Goal: Find specific page/section: Find specific page/section

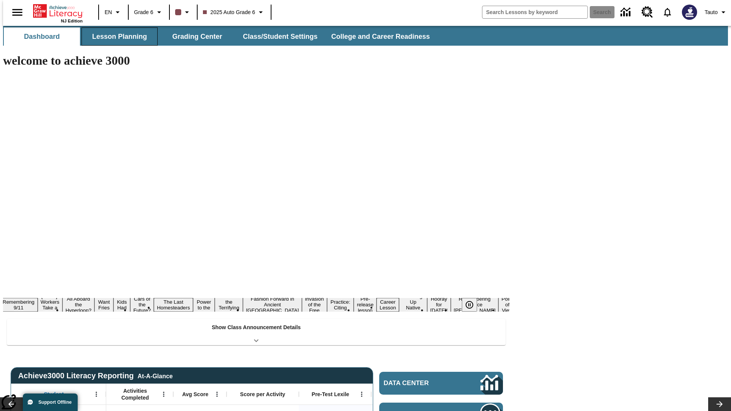
click at [117, 37] on button "Lesson Planning" at bounding box center [120, 36] width 76 height 18
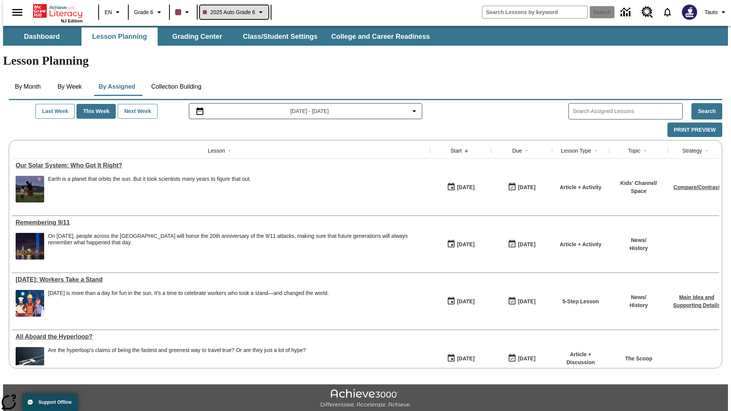
click at [233, 12] on span "2025 Auto Grade 6" at bounding box center [229, 12] width 53 height 8
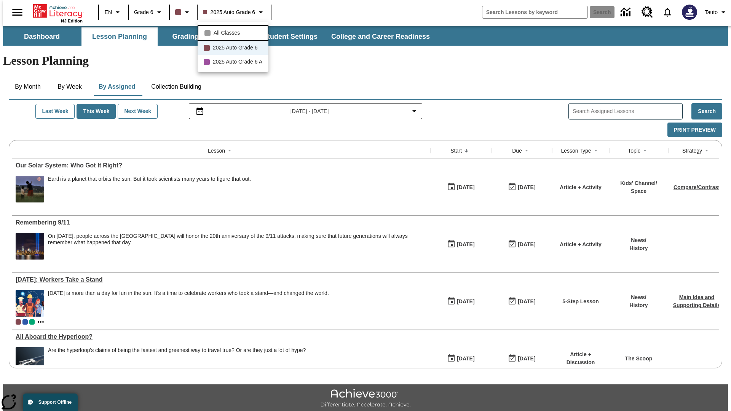
click at [234, 32] on span "All Classes" at bounding box center [227, 33] width 26 height 8
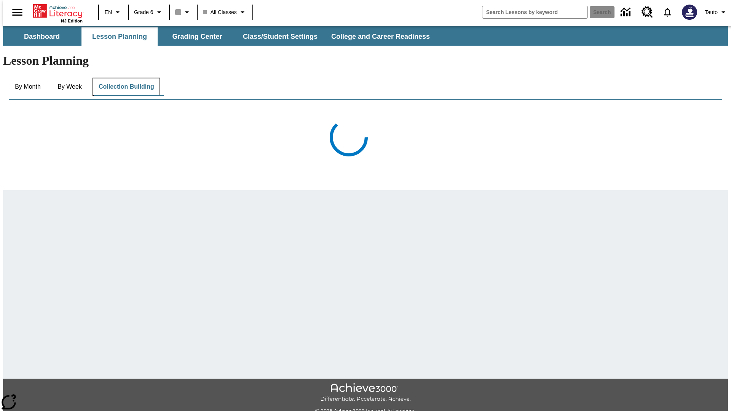
click at [126, 78] on button "Collection Building" at bounding box center [127, 87] width 68 height 18
